Goal: Task Accomplishment & Management: Use online tool/utility

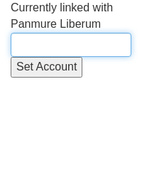
click at [43, 46] on input "text" at bounding box center [71, 45] width 121 height 24
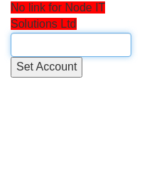
click at [29, 48] on input "text" at bounding box center [71, 45] width 121 height 24
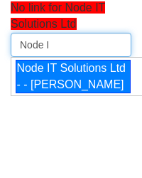
click at [43, 88] on div "Node IT Solutions Ltd - - Suzie Monk" at bounding box center [73, 77] width 115 height 34
type input "Node IT Solutions Ltd - - Suzie Monk"
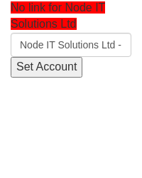
click at [51, 68] on input "Set Account" at bounding box center [47, 67] width 72 height 21
